Goal: Book appointment/travel/reservation

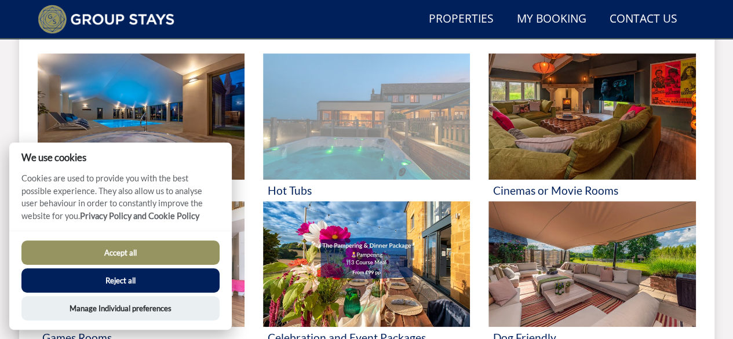
scroll to position [583, 0]
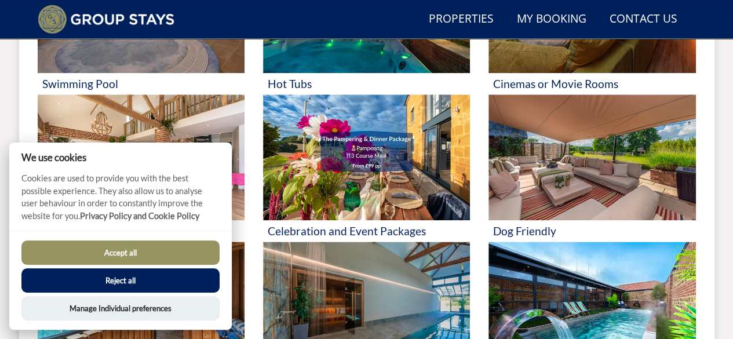
click at [126, 253] on button "Accept all" at bounding box center [120, 252] width 198 height 24
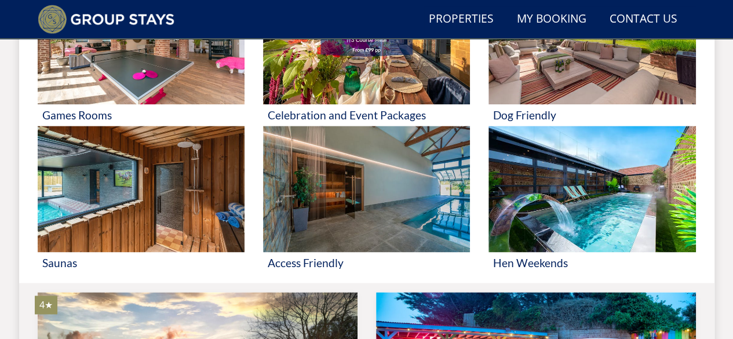
scroll to position [696, 0]
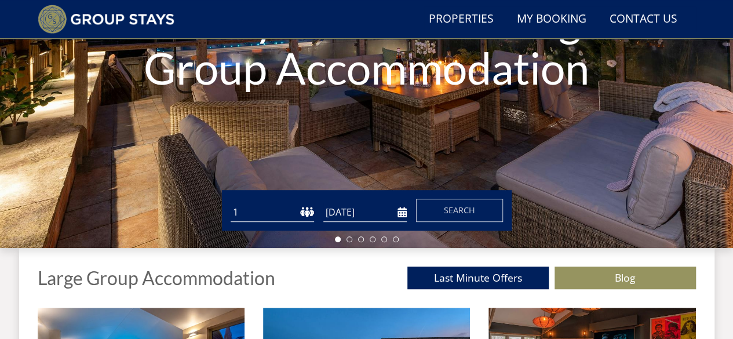
scroll to position [226, 0]
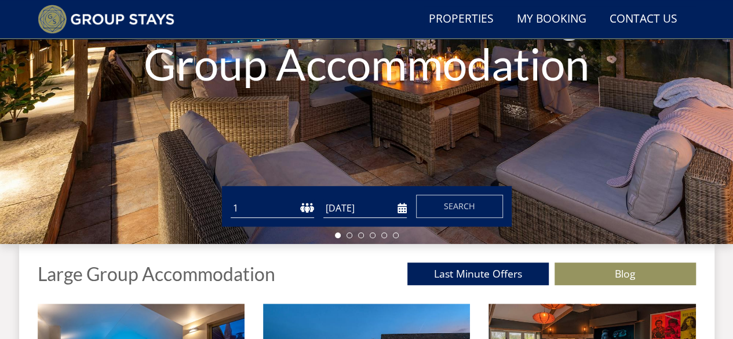
click at [300, 210] on select "1 2 3 4 5 6 7 8 9 10 11 12 13 14 15 16 17 18 19 20 21 22 23 24 25 26 27 28 29 3…" at bounding box center [272, 208] width 83 height 19
select select "13"
click at [231, 199] on select "1 2 3 4 5 6 7 8 9 10 11 12 13 14 15 16 17 18 19 20 21 22 23 24 25 26 27 28 29 3…" at bounding box center [272, 208] width 83 height 19
click at [346, 205] on input "[DATE]" at bounding box center [364, 208] width 83 height 19
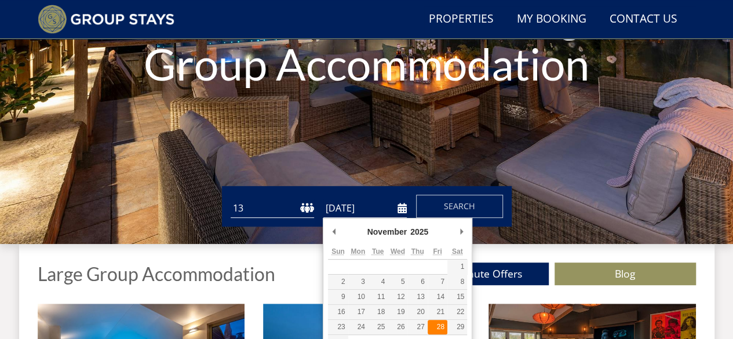
type input "[DATE]"
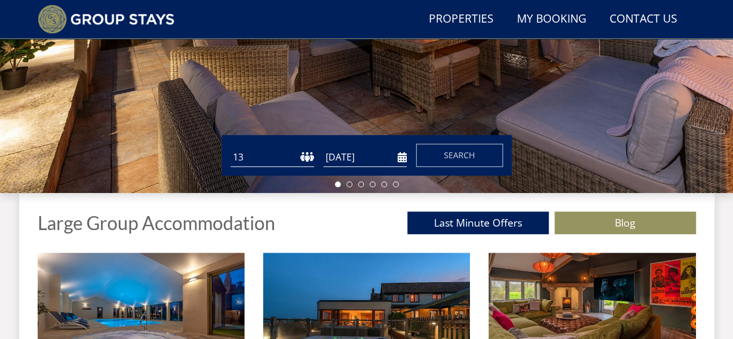
scroll to position [278, 0]
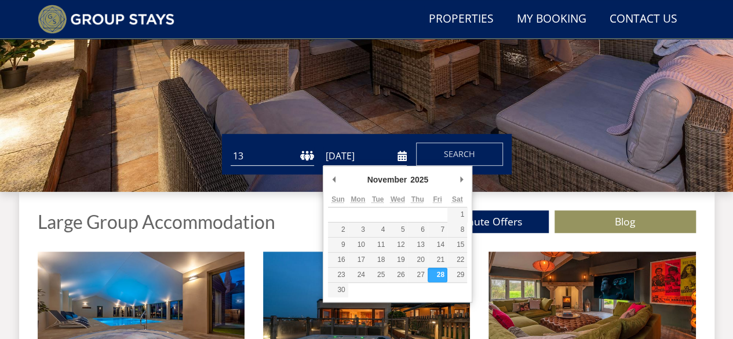
click at [399, 158] on input "[DATE]" at bounding box center [364, 156] width 83 height 19
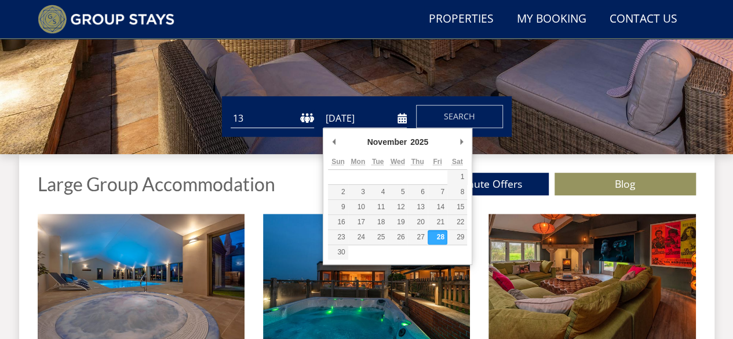
scroll to position [317, 0]
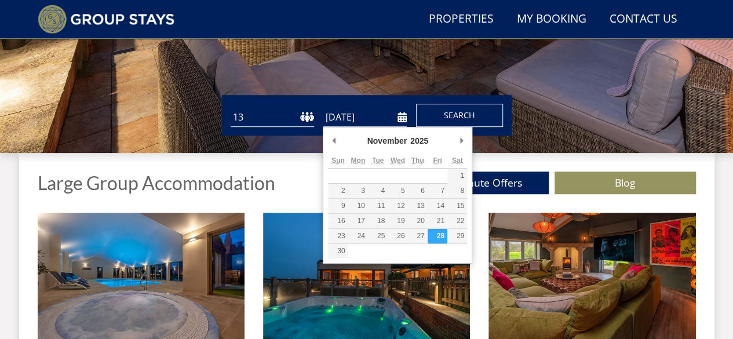
click at [454, 116] on span "Search" at bounding box center [459, 114] width 31 height 11
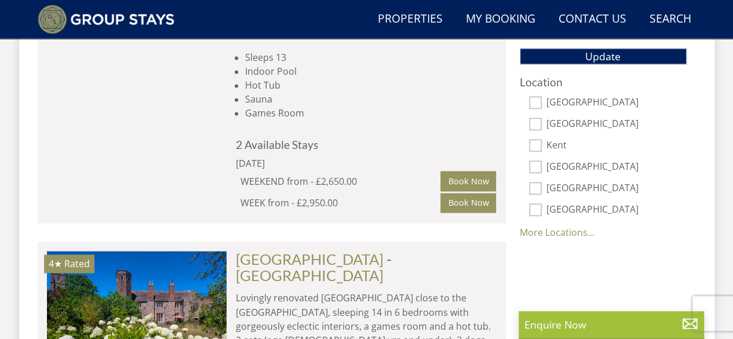
scroll to position [810, 0]
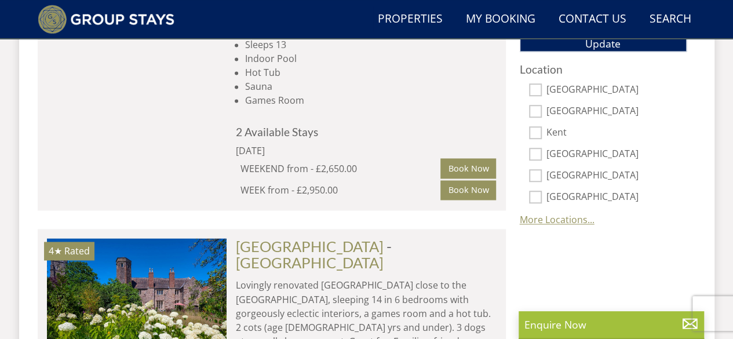
click at [564, 214] on link "More Locations..." at bounding box center [557, 219] width 75 height 13
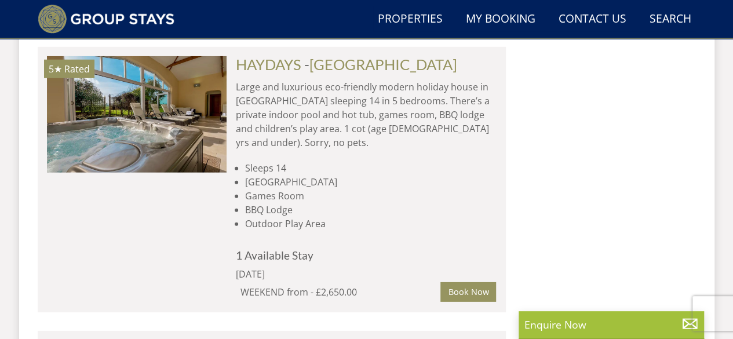
scroll to position [1769, 0]
